Goal: Find specific page/section: Find specific page/section

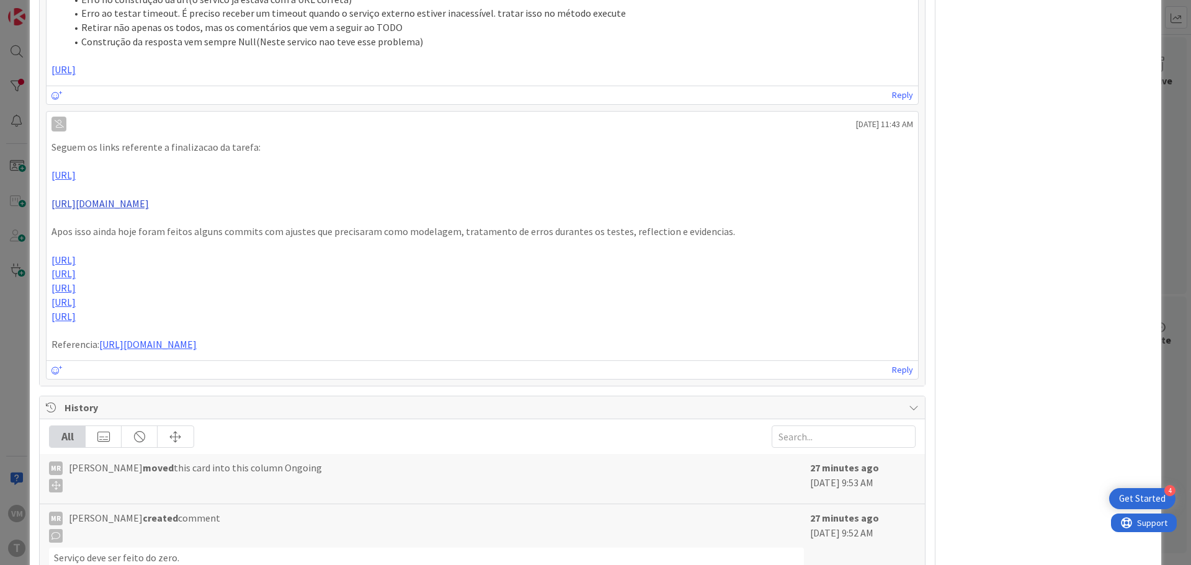
scroll to position [2482, 0]
click at [149, 198] on link "[URL][DOMAIN_NAME]" at bounding box center [99, 204] width 97 height 12
click at [76, 267] on link "[URL]" at bounding box center [63, 260] width 24 height 12
click at [149, 210] on link "[URL][DOMAIN_NAME]" at bounding box center [99, 204] width 97 height 12
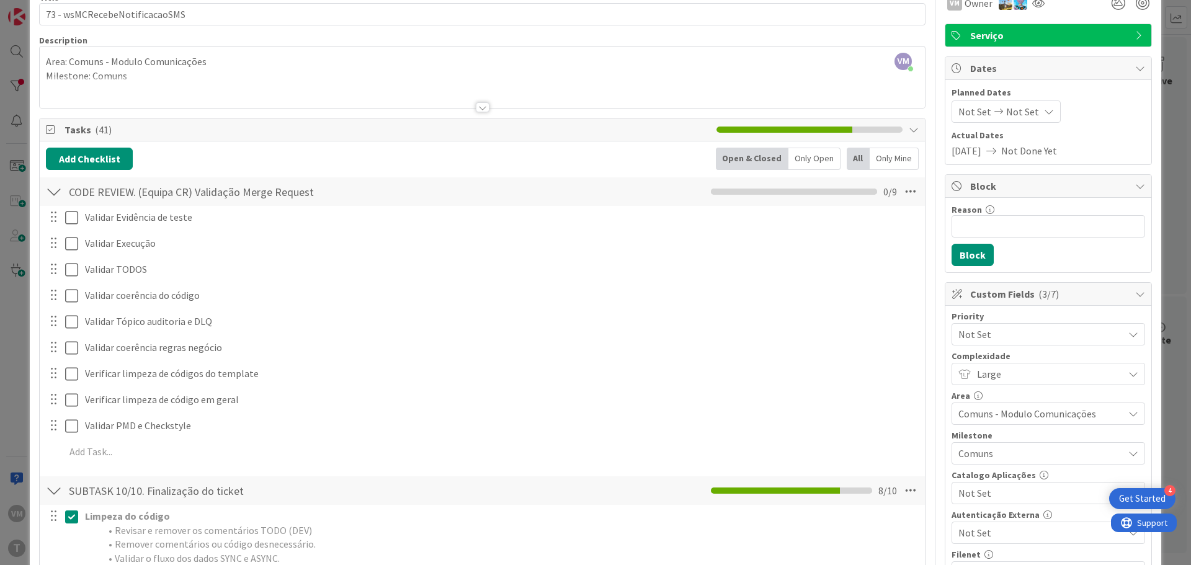
scroll to position [0, 0]
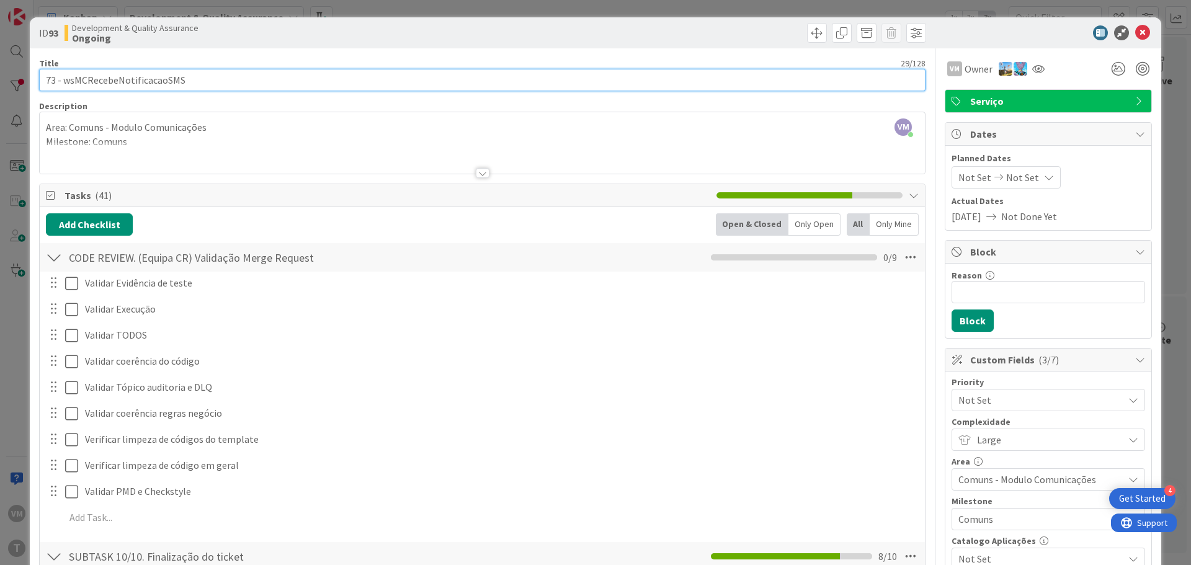
click at [146, 83] on input "73 - wsMCRecebeNotificacaoSMS" at bounding box center [482, 80] width 887 height 22
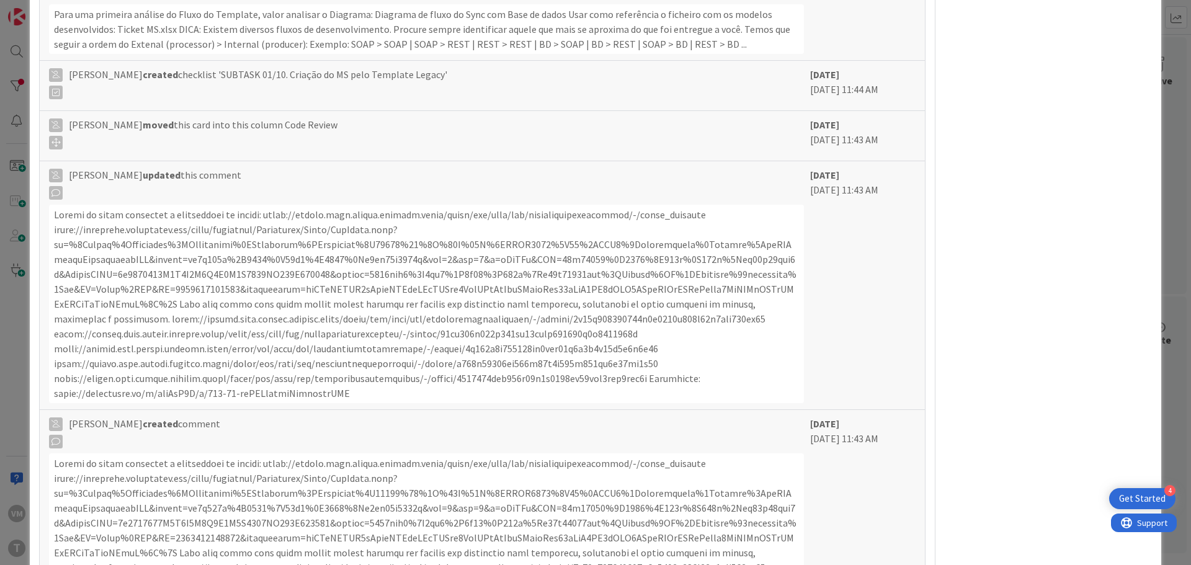
scroll to position [6887, 0]
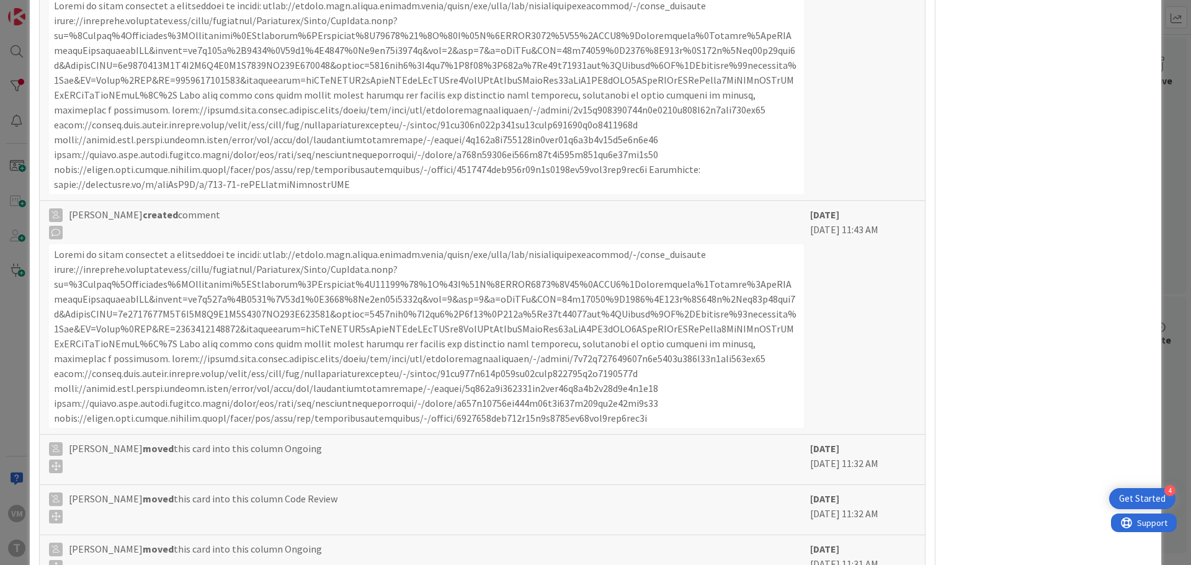
click at [357, 168] on div at bounding box center [426, 95] width 755 height 199
copy div "wsmcnotificaestadosms"
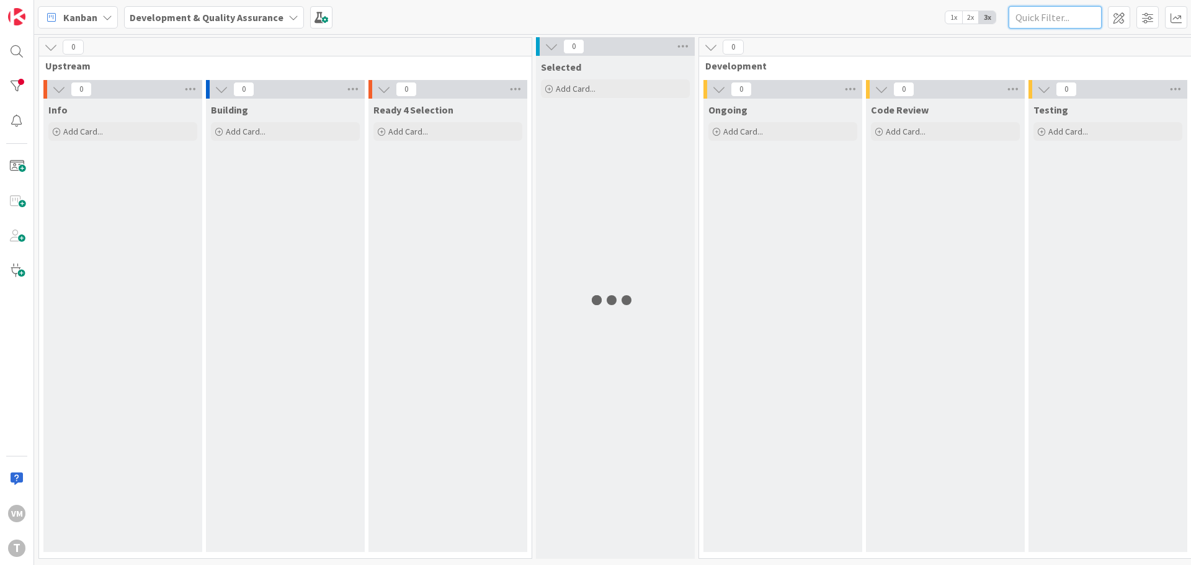
click at [1028, 10] on input "text" at bounding box center [1055, 17] width 93 height 22
paste input "wsmcnotificaestadosms"
click at [22, 77] on div at bounding box center [16, 86] width 25 height 25
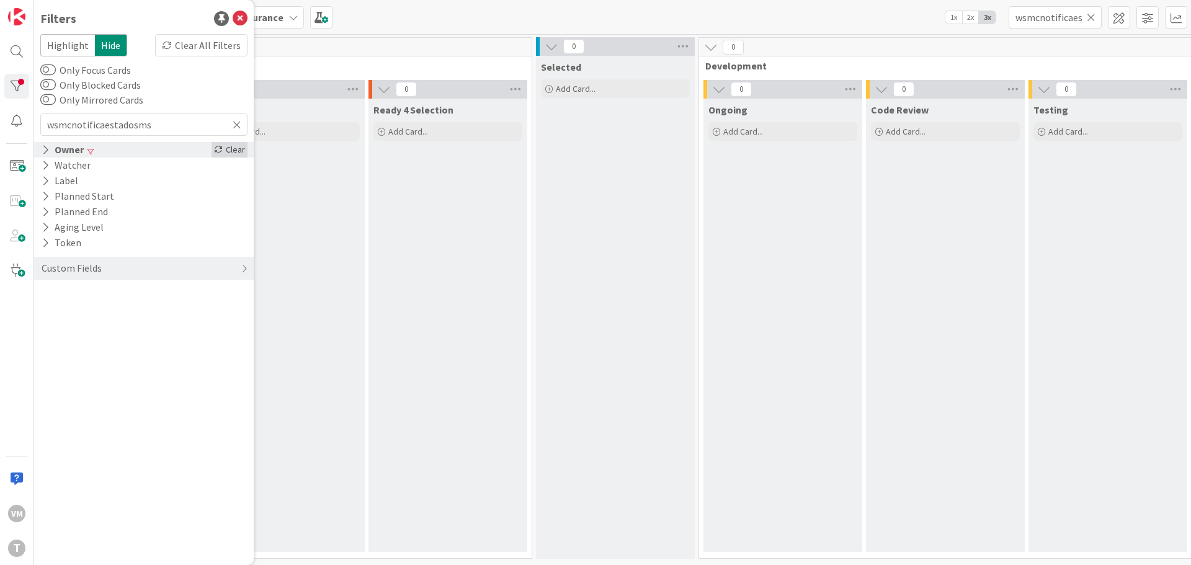
click at [221, 150] on icon at bounding box center [218, 149] width 9 height 9
click at [1059, 18] on input "wsmcnotificaestadosms" at bounding box center [1055, 17] width 93 height 22
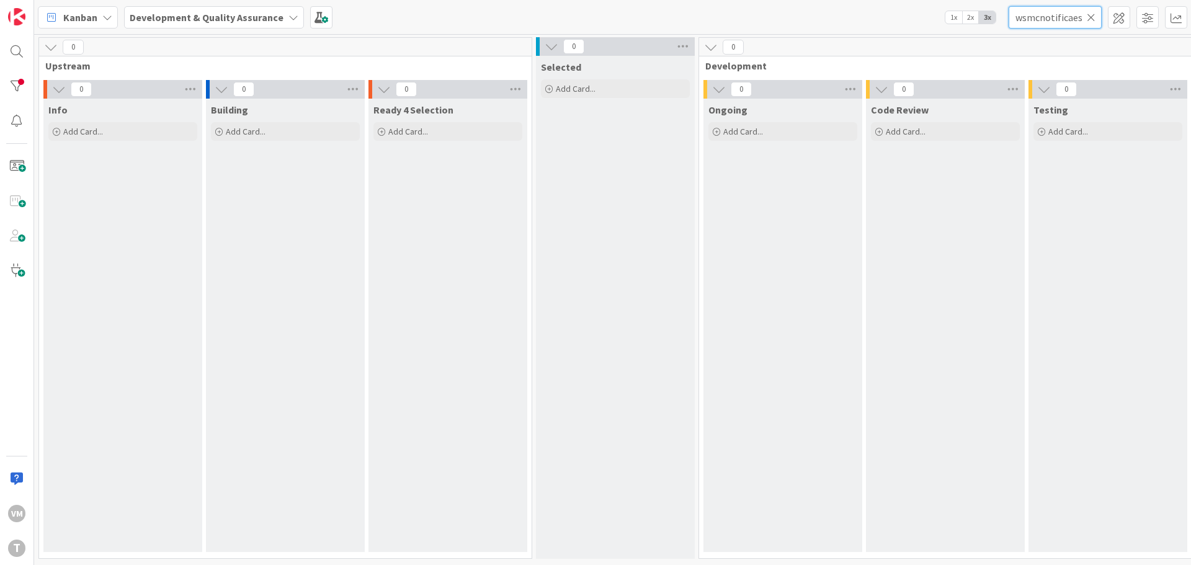
type input "wsmcnotiicaestadosms"
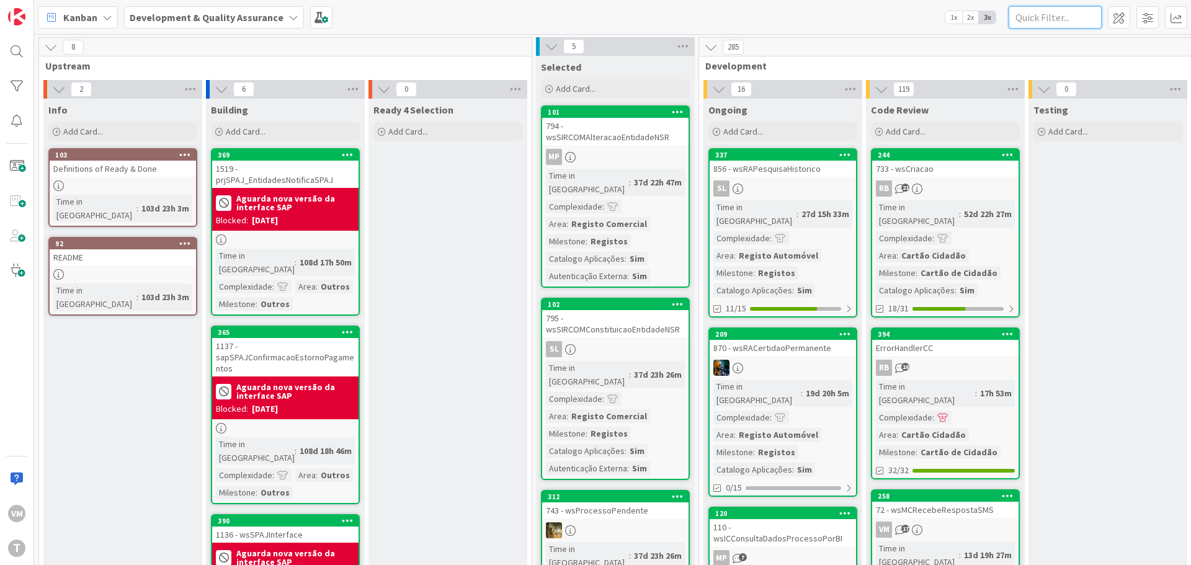
paste input "wsmcnotificaestadosms"
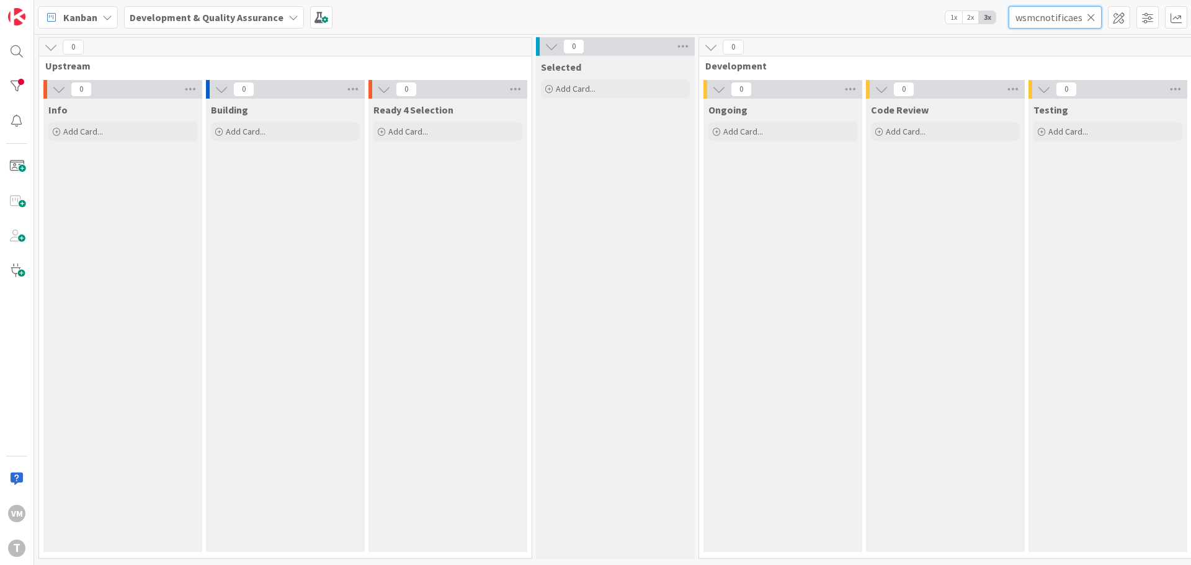
click at [1052, 18] on input "wsmcnotificaestadosms" at bounding box center [1055, 17] width 93 height 22
click at [1032, 19] on input "wsmcnotificaestadosms" at bounding box center [1055, 17] width 93 height 22
paste input "recebenotificaca"
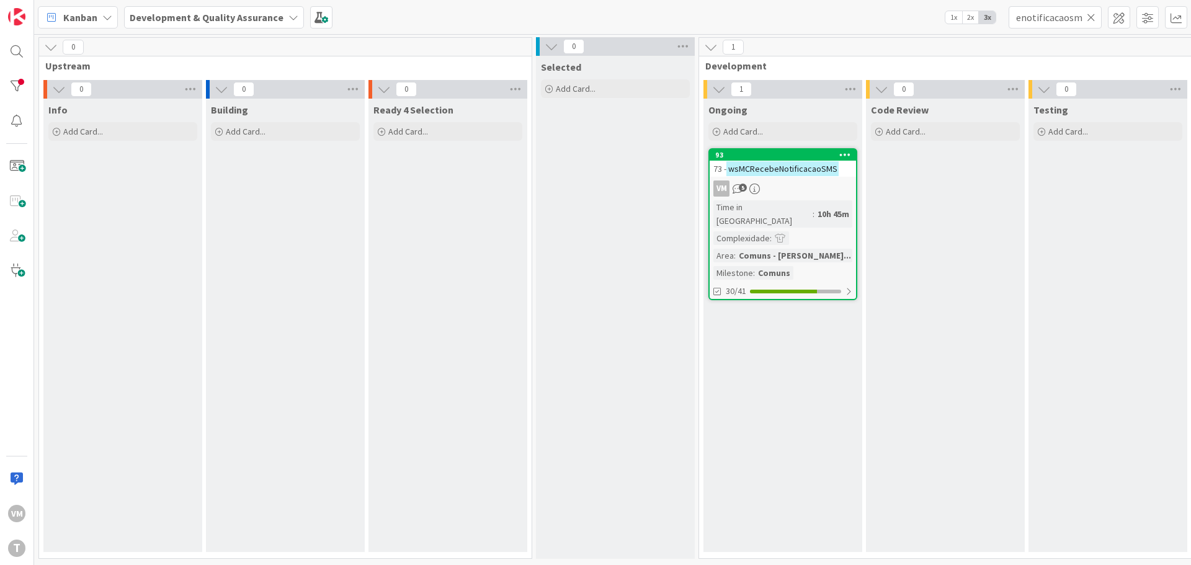
click at [756, 177] on div "93 73 - wsMCRecebeNotificacaoSMS VM 5 Time in Column : 10h 45m Complexidade : A…" at bounding box center [783, 224] width 149 height 152
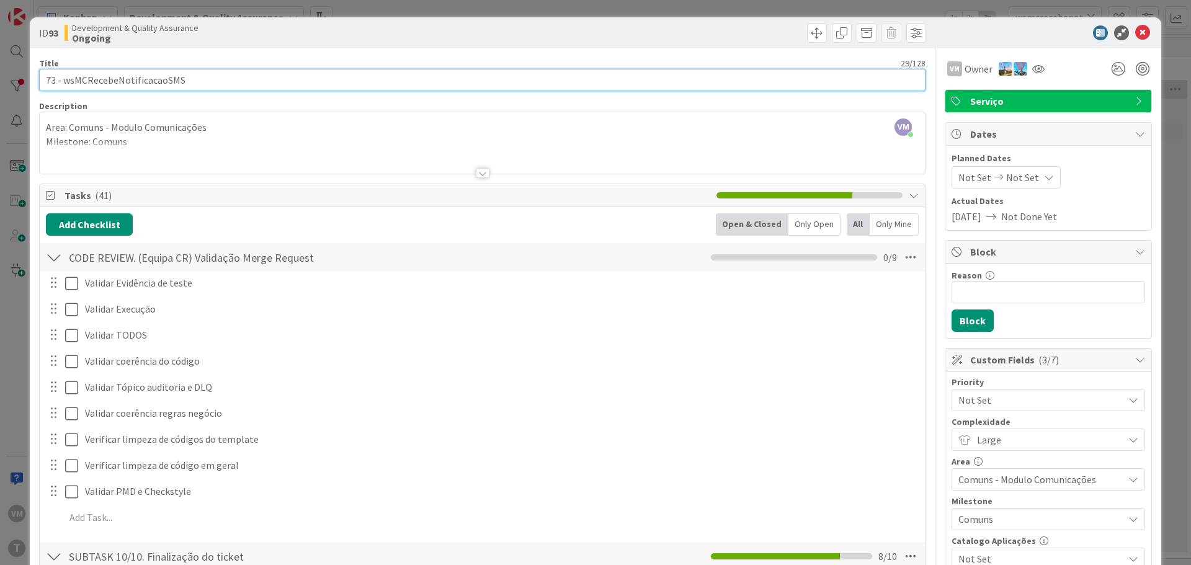
click at [169, 73] on input "73 - wsMCRecebeNotificacaoSMS" at bounding box center [482, 80] width 887 height 22
click at [123, 83] on input "73 - wsMCRecebeNotificacaoSMS" at bounding box center [482, 80] width 887 height 22
drag, startPoint x: 117, startPoint y: 82, endPoint x: 164, endPoint y: 81, distance: 47.2
click at [164, 81] on input "73 - wsMCRecebeNotificacaoSMS" at bounding box center [482, 80] width 887 height 22
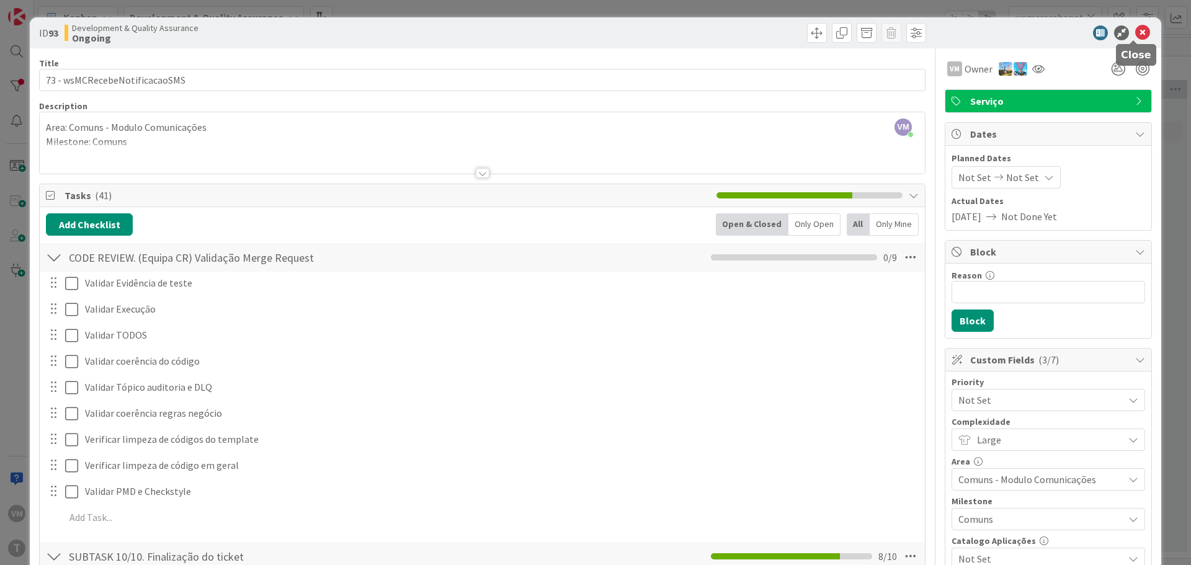
click at [1140, 33] on icon at bounding box center [1142, 32] width 15 height 15
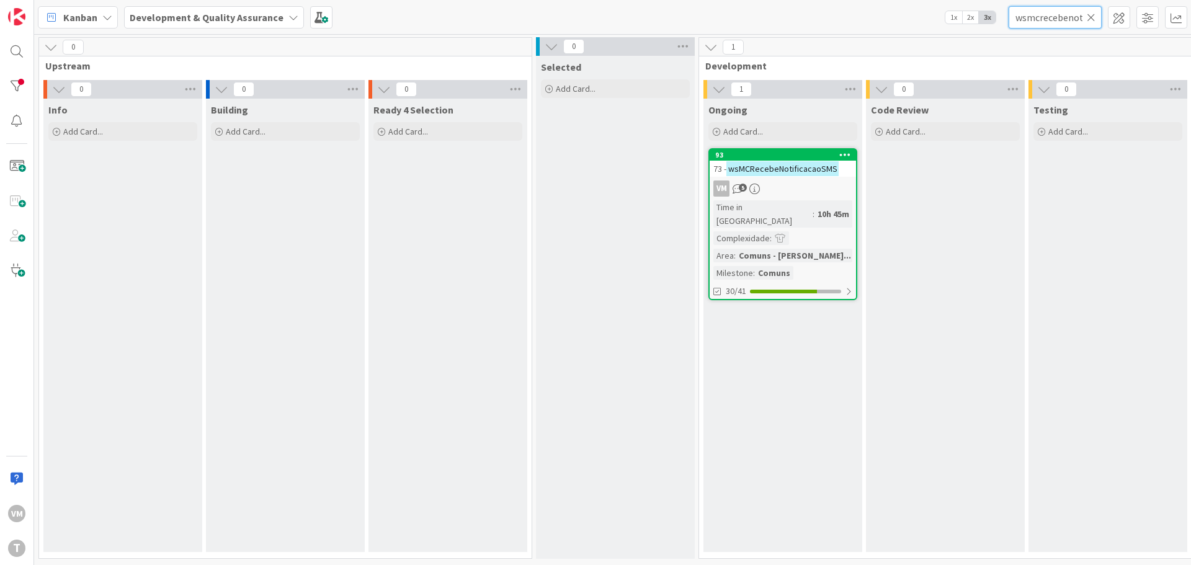
click at [1054, 16] on input "wsmcrecebenotificacaosms" at bounding box center [1055, 17] width 93 height 22
click at [1053, 16] on input "wsmcrecebenotificacaosms" at bounding box center [1055, 17] width 93 height 22
type input "a"
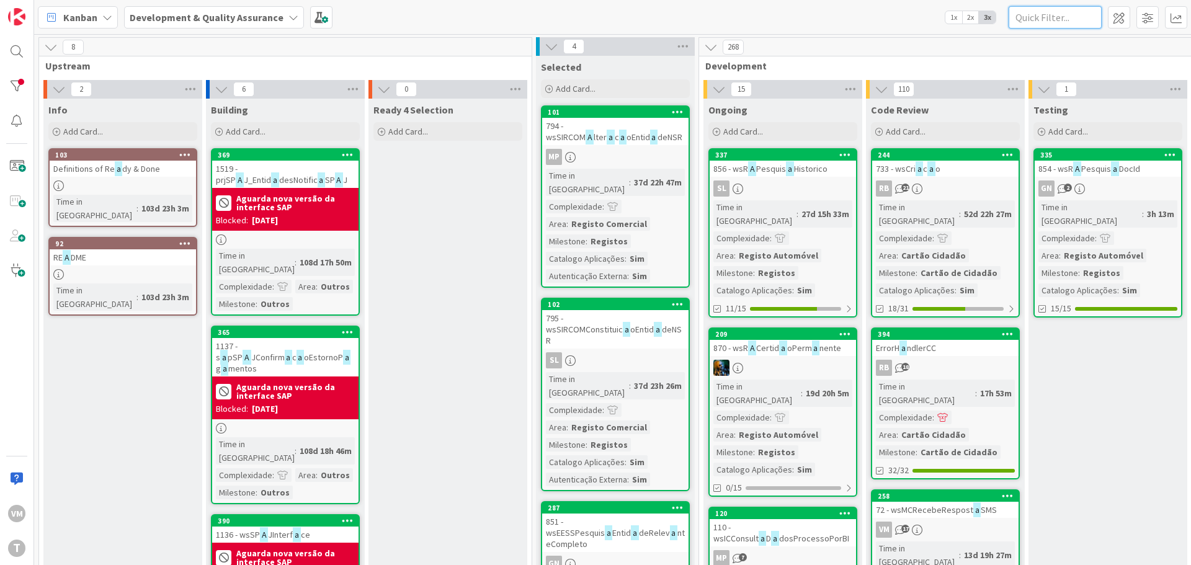
type input "w"
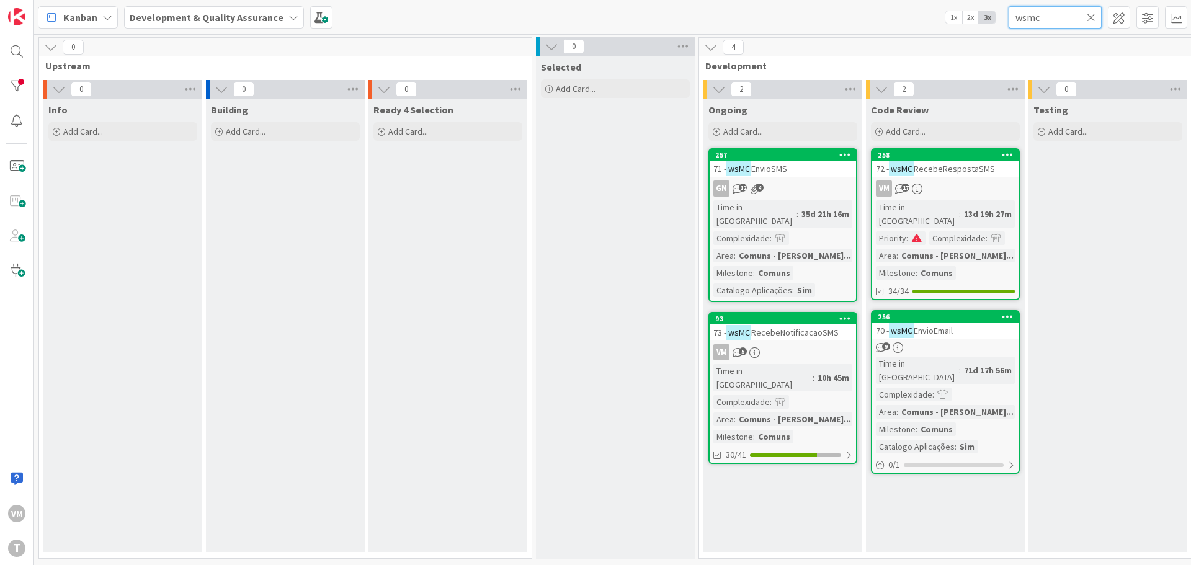
type input "wsmc"
click at [802, 327] on div "93 73 - wsMC RecebeNotificacaoSMS VM 5 Time in Column : 10h 45m Complexidade : …" at bounding box center [783, 388] width 149 height 152
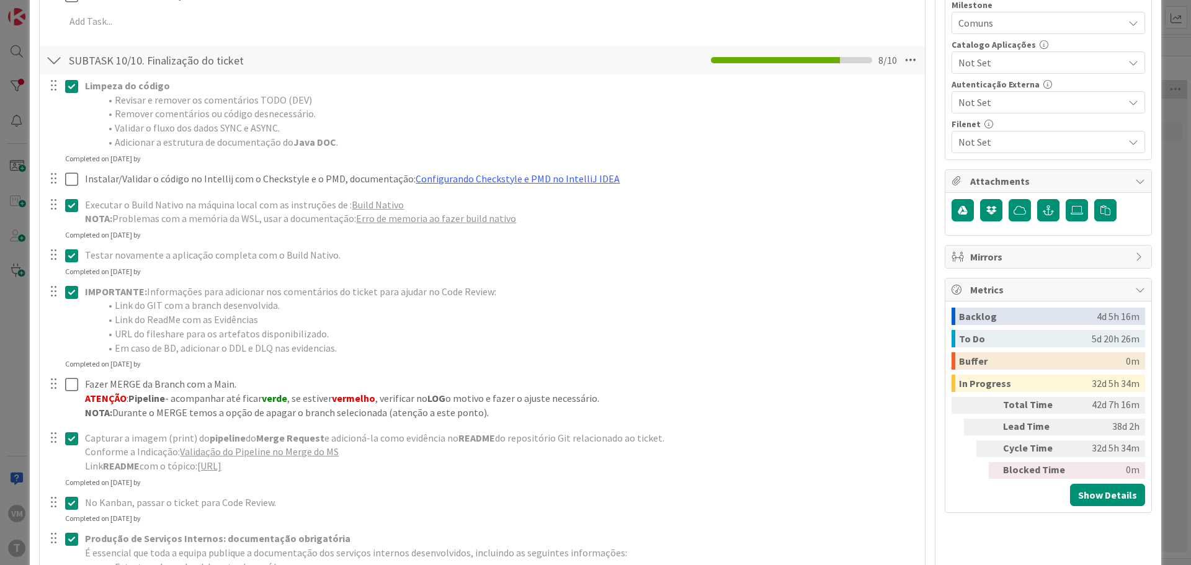
scroll to position [496, 0]
